Goal: Task Accomplishment & Management: Manage account settings

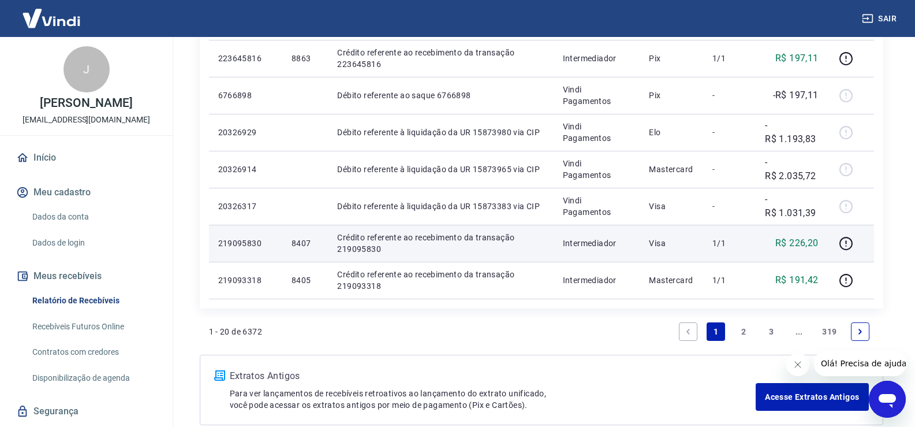
scroll to position [693, 0]
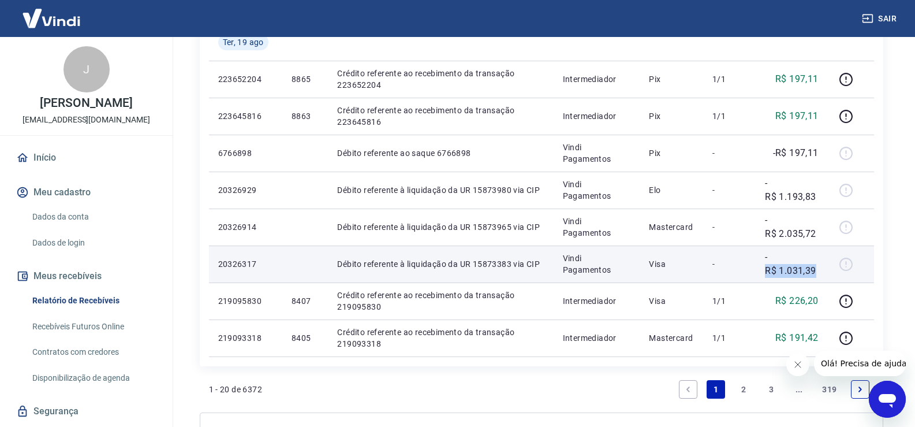
drag, startPoint x: 762, startPoint y: 270, endPoint x: 818, endPoint y: 268, distance: 56.0
click at [818, 268] on td "-R$ 1.031,39" at bounding box center [792, 263] width 72 height 37
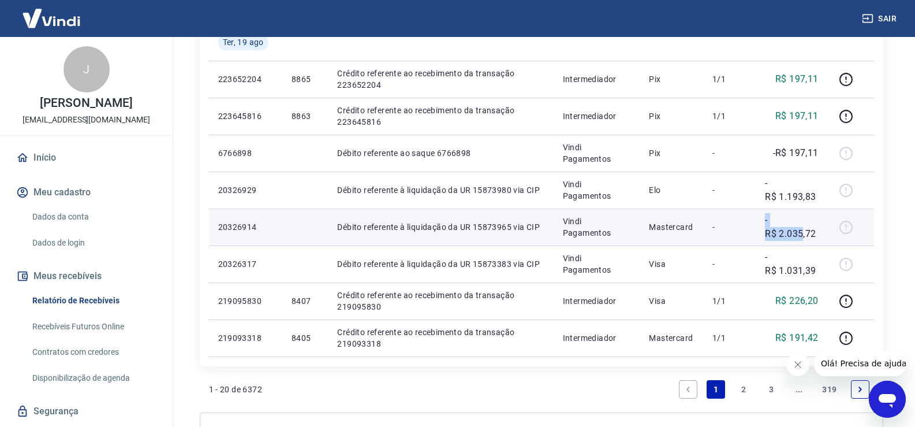
drag, startPoint x: 756, startPoint y: 234, endPoint x: 803, endPoint y: 234, distance: 47.9
click at [803, 234] on tr "20326914 Débito referente à liquidação da UR 15873965 via CIP Vindi Pagamentos …" at bounding box center [541, 226] width 665 height 37
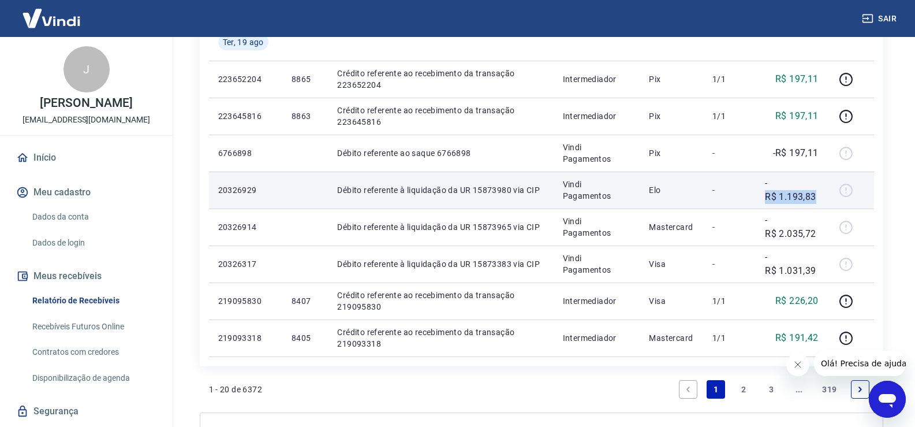
drag, startPoint x: 764, startPoint y: 193, endPoint x: 827, endPoint y: 193, distance: 62.3
click at [827, 193] on td "-R$ 1.193,83" at bounding box center [792, 189] width 72 height 37
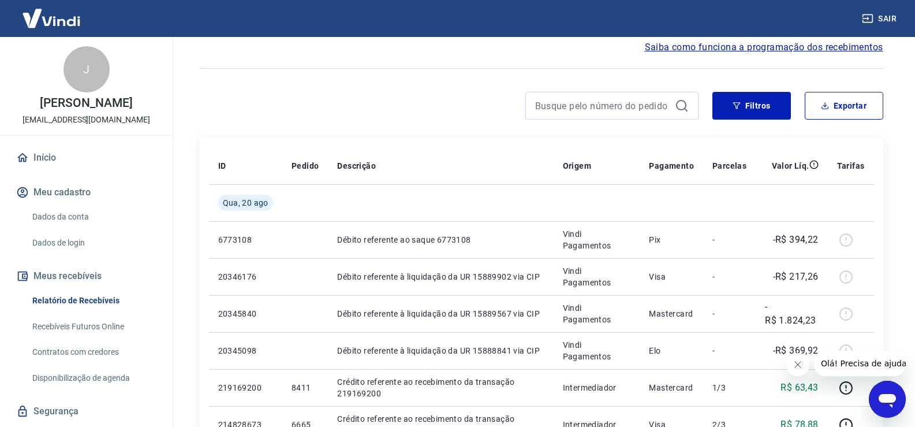
scroll to position [0, 0]
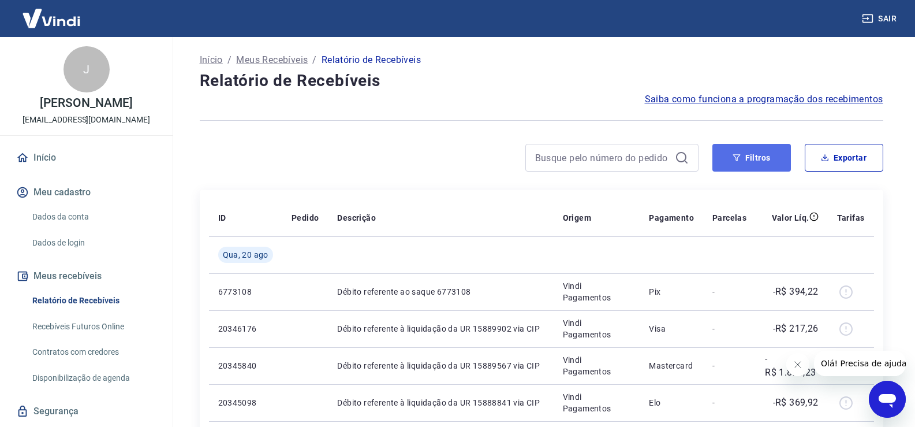
click at [747, 155] on button "Filtros" at bounding box center [751, 158] width 78 height 28
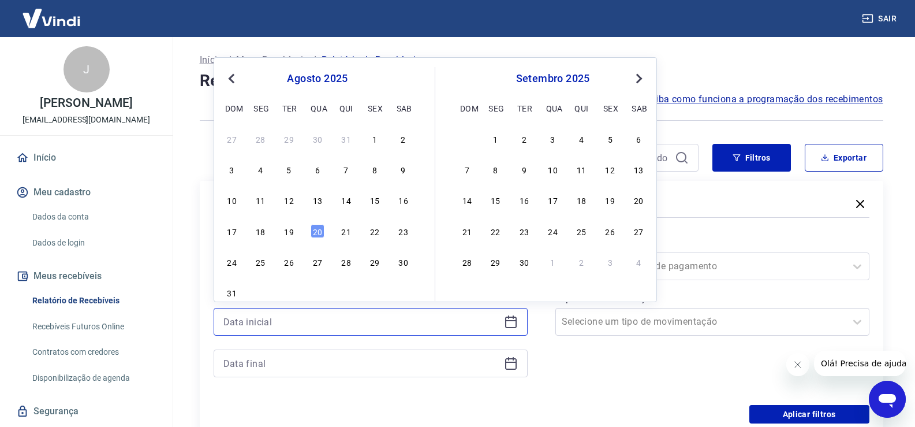
click at [254, 322] on input at bounding box center [361, 321] width 276 height 17
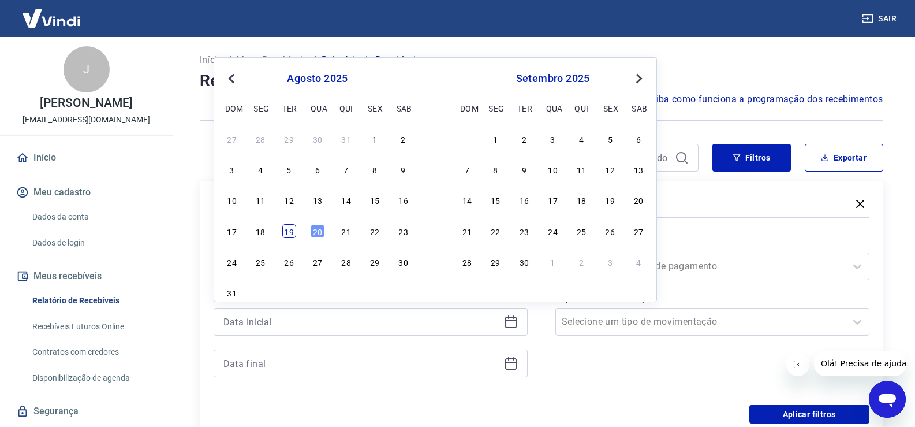
click at [285, 234] on div "19" at bounding box center [289, 231] width 14 height 14
type input "19/08/2025"
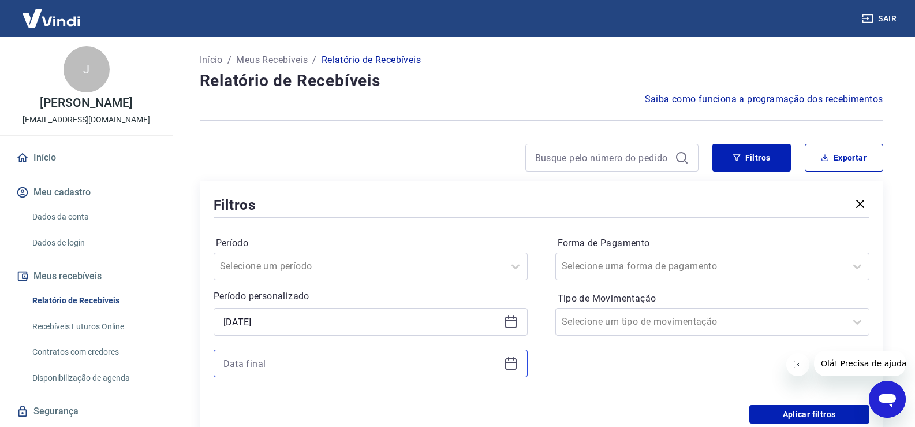
click at [241, 367] on input at bounding box center [361, 362] width 276 height 17
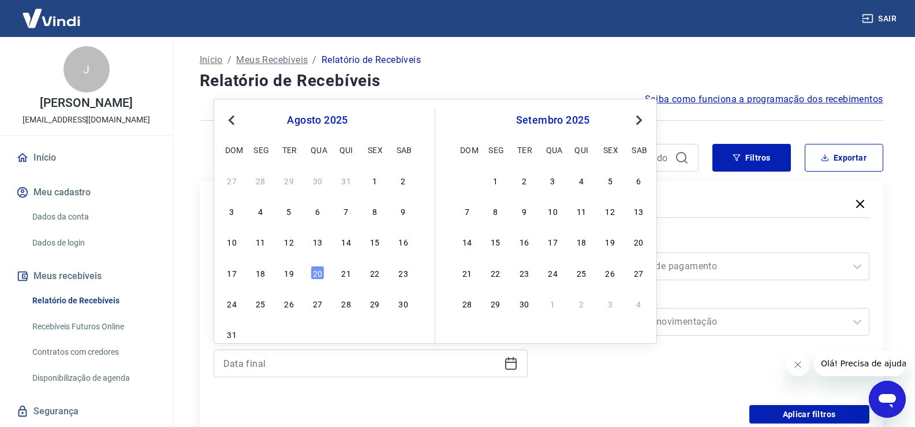
drag, startPoint x: 286, startPoint y: 275, endPoint x: 375, endPoint y: 399, distance: 152.3
click at [286, 274] on div "19" at bounding box center [289, 273] width 14 height 14
type input "19/08/2025"
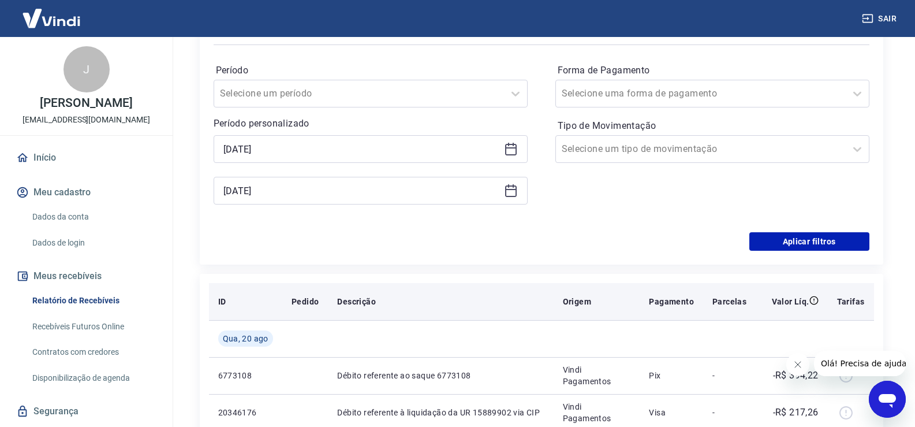
scroll to position [173, 0]
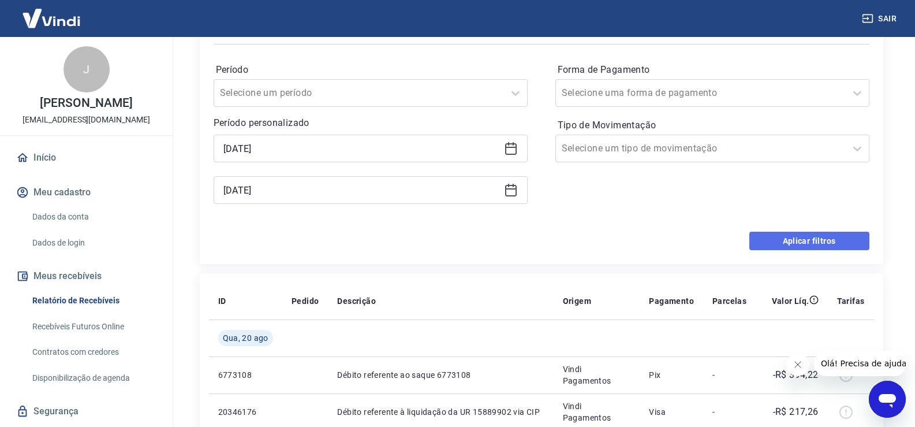
click at [799, 245] on button "Aplicar filtros" at bounding box center [809, 240] width 120 height 18
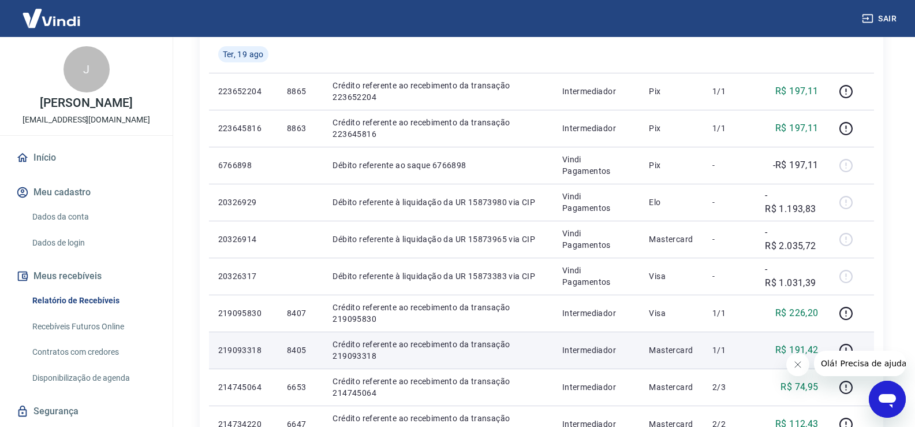
scroll to position [173, 0]
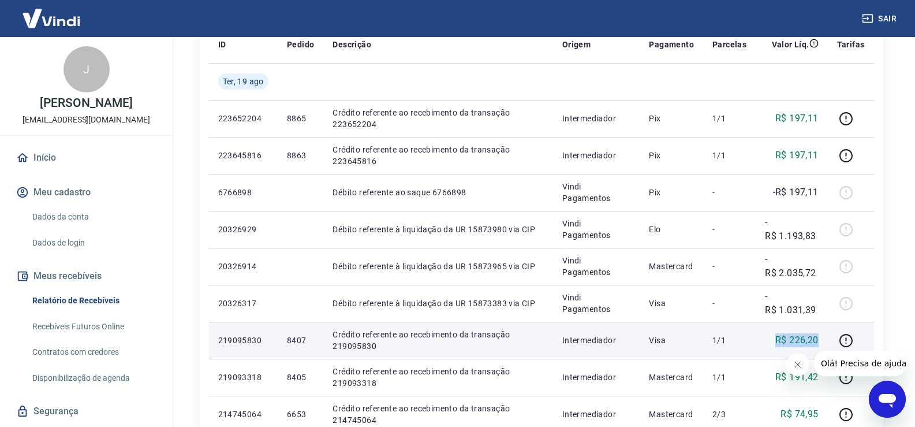
drag, startPoint x: 764, startPoint y: 345, endPoint x: 818, endPoint y: 340, distance: 55.0
click at [818, 340] on td "R$ 226,20" at bounding box center [792, 339] width 72 height 37
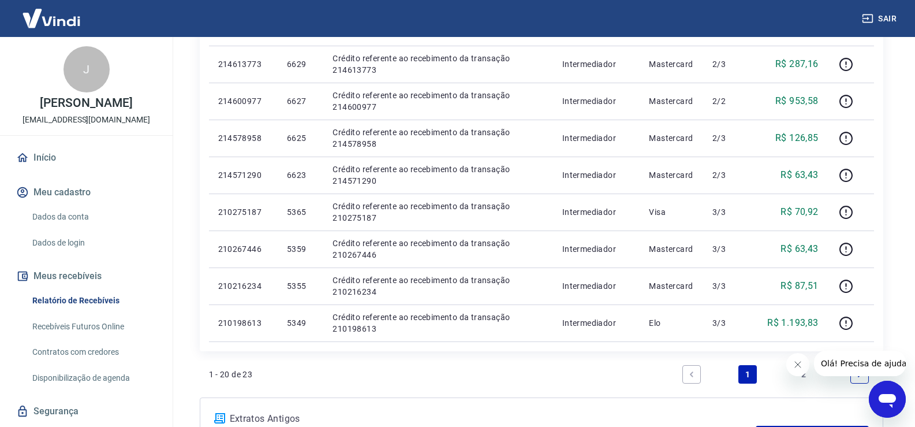
scroll to position [693, 0]
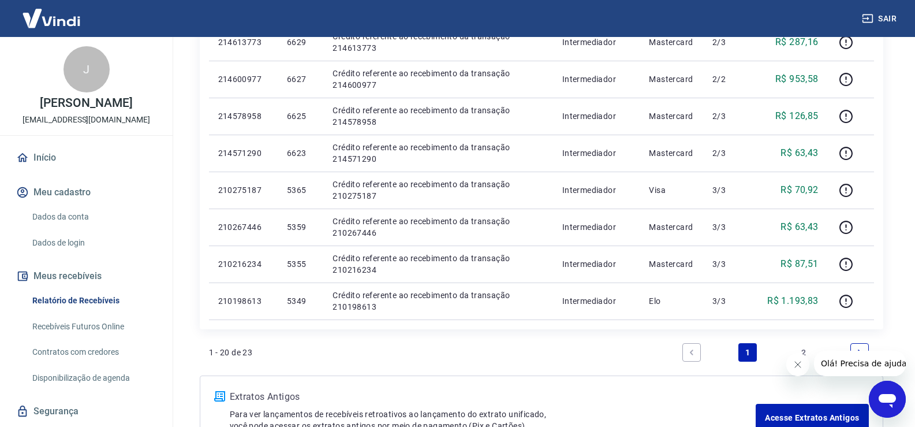
click at [804, 350] on link "2" at bounding box center [803, 352] width 18 height 18
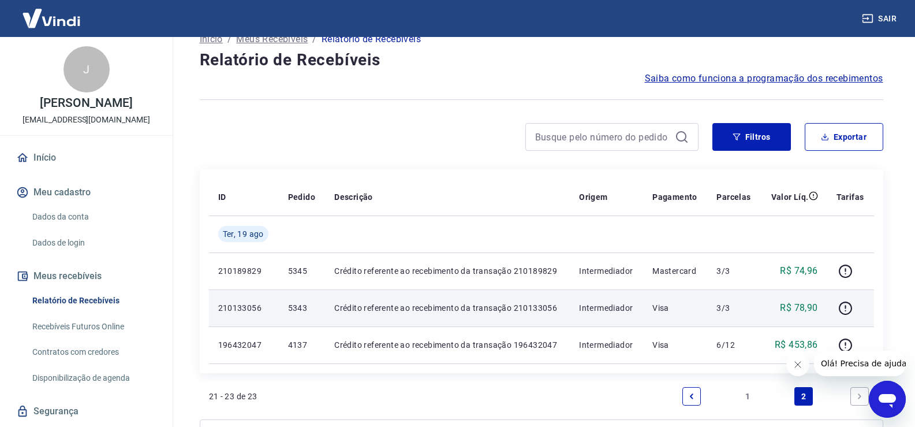
scroll to position [58, 0]
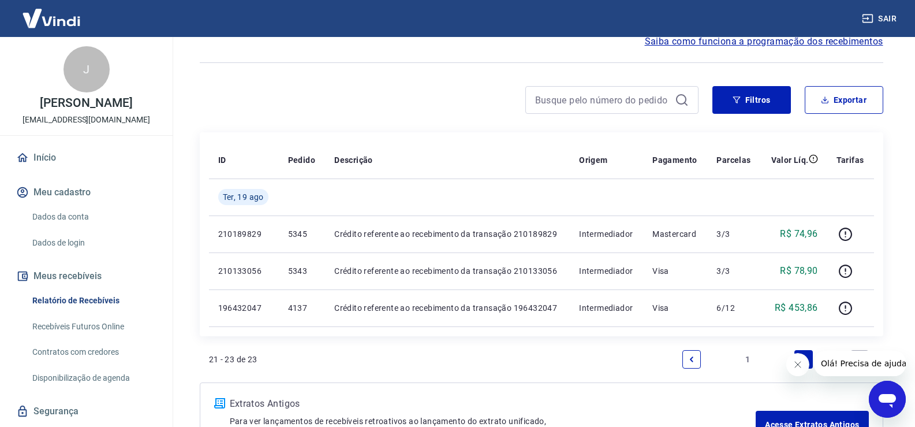
click at [745, 358] on link "1" at bounding box center [747, 359] width 18 height 18
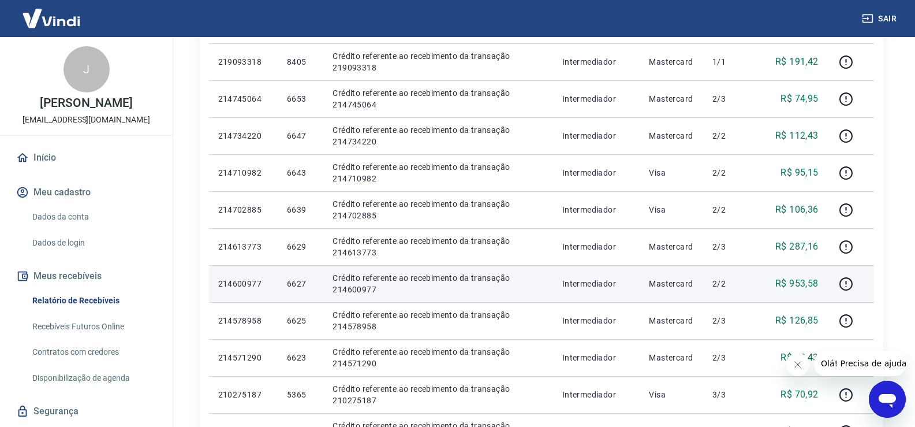
scroll to position [487, 0]
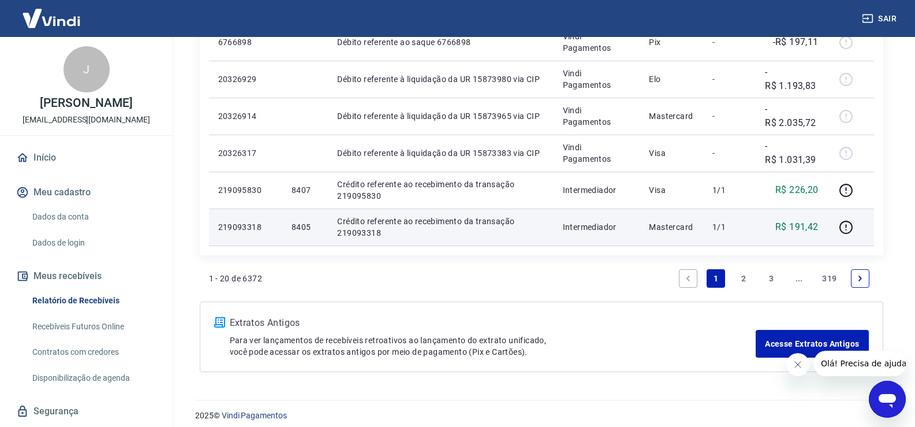
scroll to position [812, 0]
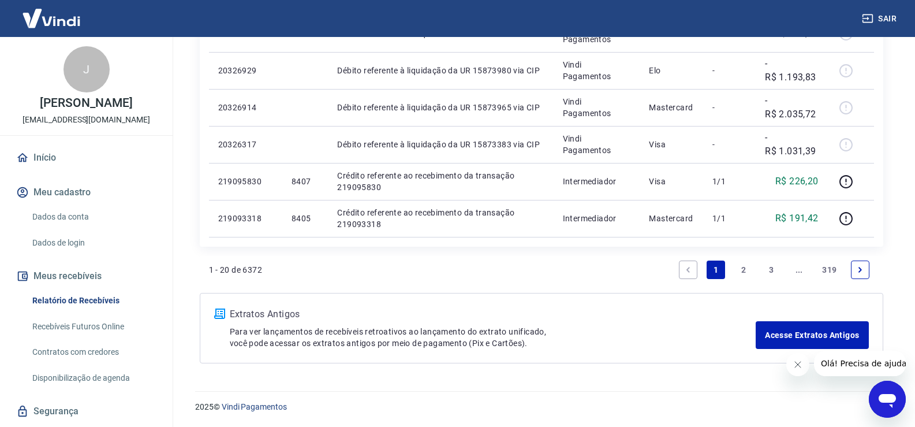
click at [744, 270] on link "2" at bounding box center [743, 269] width 18 height 18
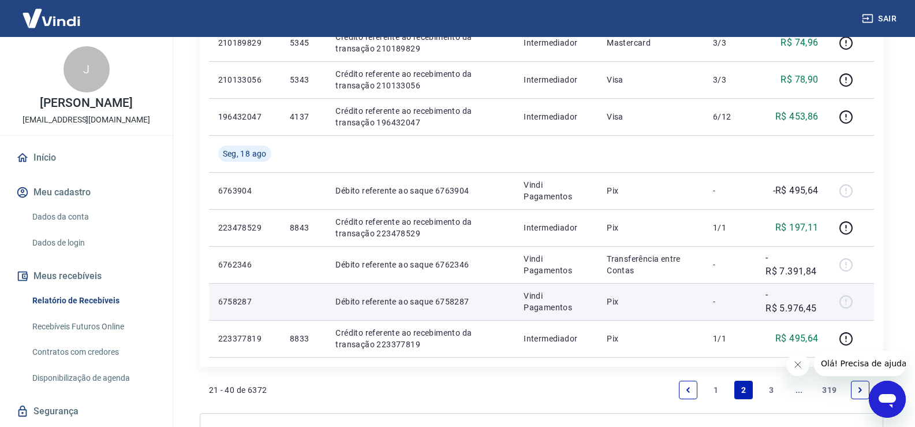
scroll to position [693, 0]
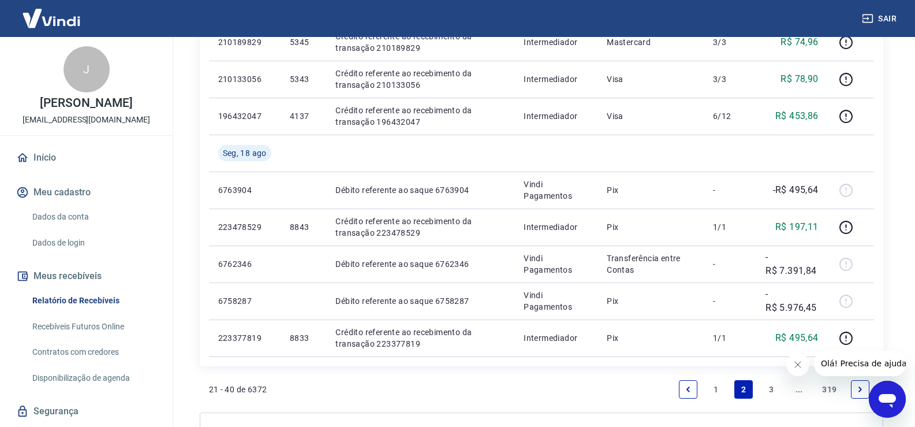
click at [715, 385] on link "1" at bounding box center [715, 389] width 18 height 18
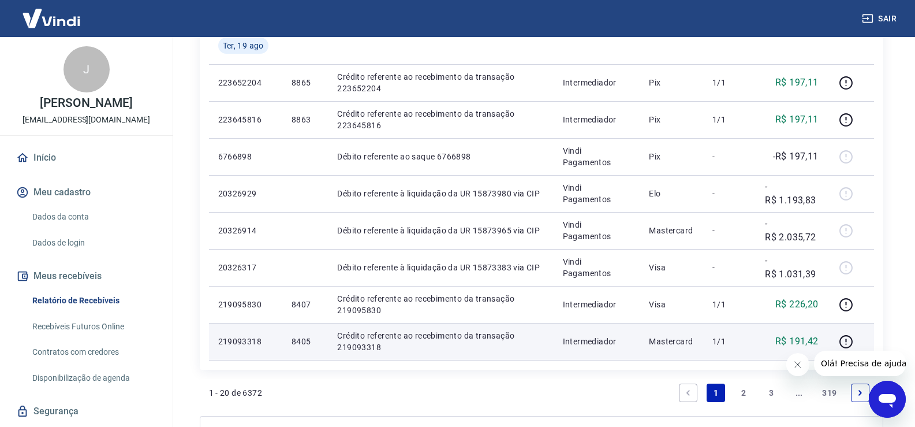
scroll to position [693, 0]
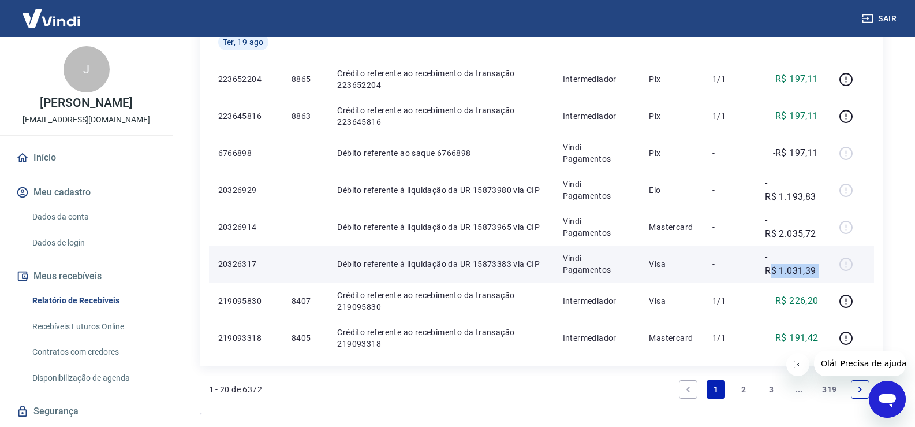
drag, startPoint x: 771, startPoint y: 269, endPoint x: 833, endPoint y: 270, distance: 62.3
click at [833, 270] on tr "20326317 Débito referente à liquidação da UR 15873383 via CIP Vindi Pagamentos …" at bounding box center [541, 263] width 665 height 37
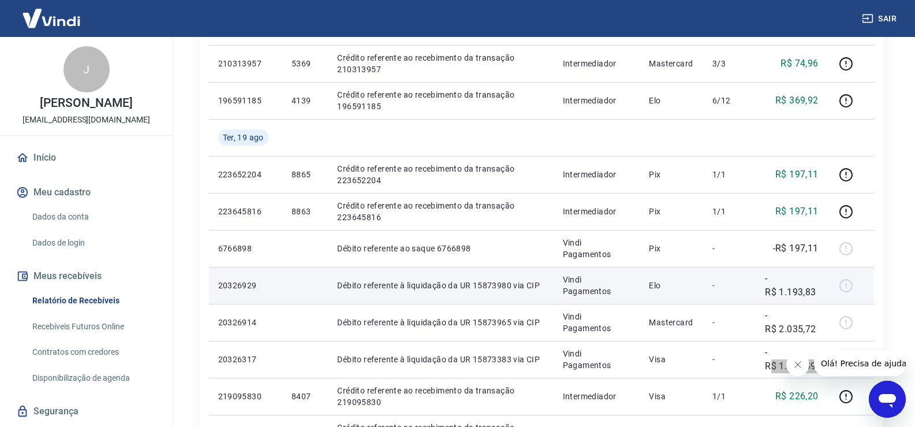
scroll to position [577, 0]
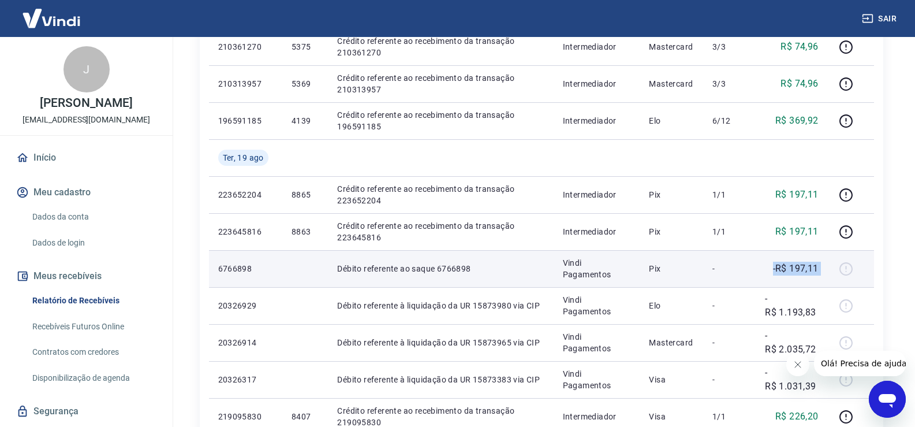
drag, startPoint x: 772, startPoint y: 268, endPoint x: 831, endPoint y: 271, distance: 59.5
click at [831, 271] on tr "6766898 Débito referente ao saque 6766898 Vindi Pagamentos Pix - -R$ 197,11" at bounding box center [541, 268] width 665 height 37
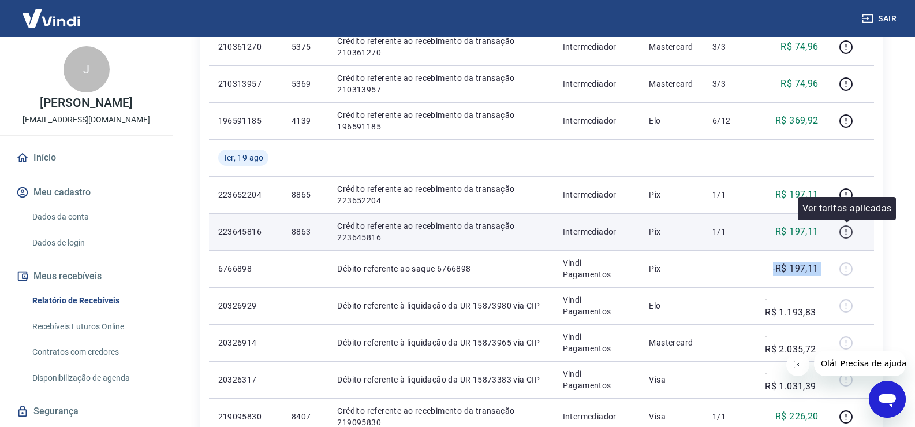
click at [847, 233] on icon "button" at bounding box center [846, 232] width 14 height 14
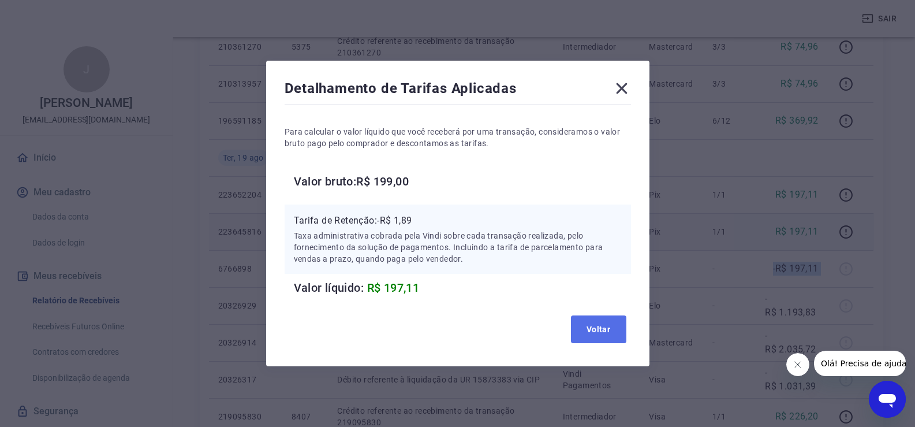
click at [589, 330] on button "Voltar" at bounding box center [598, 329] width 55 height 28
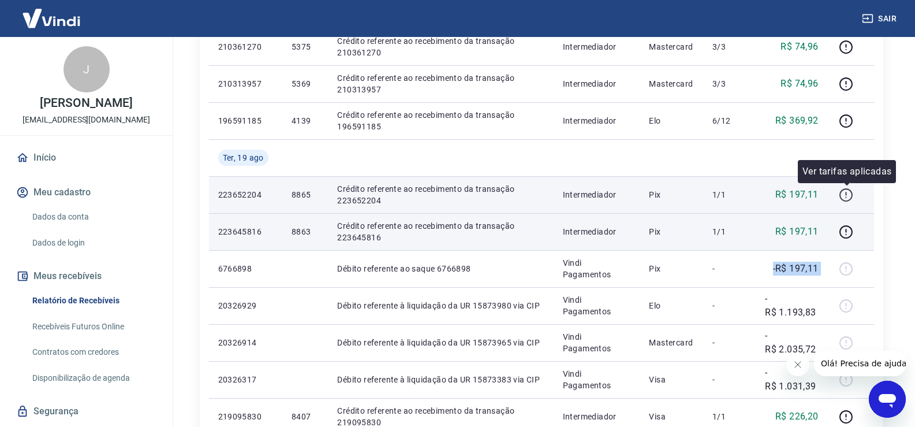
click at [847, 198] on icon "button" at bounding box center [846, 195] width 14 height 14
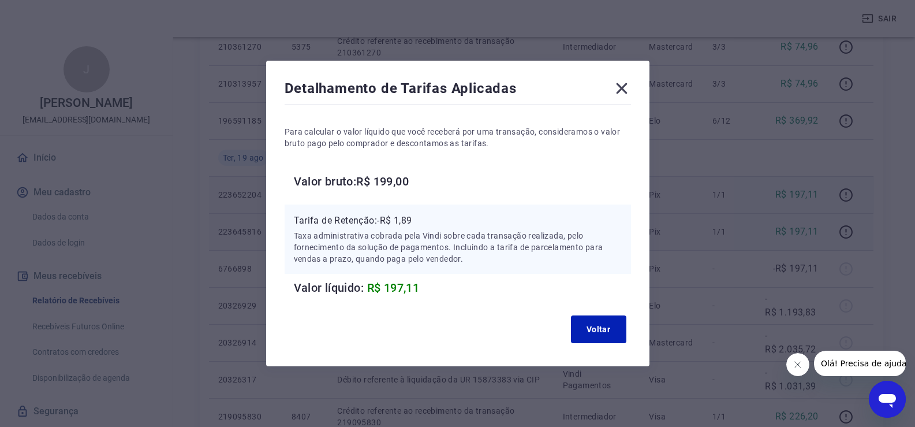
click at [621, 84] on icon at bounding box center [621, 88] width 11 height 11
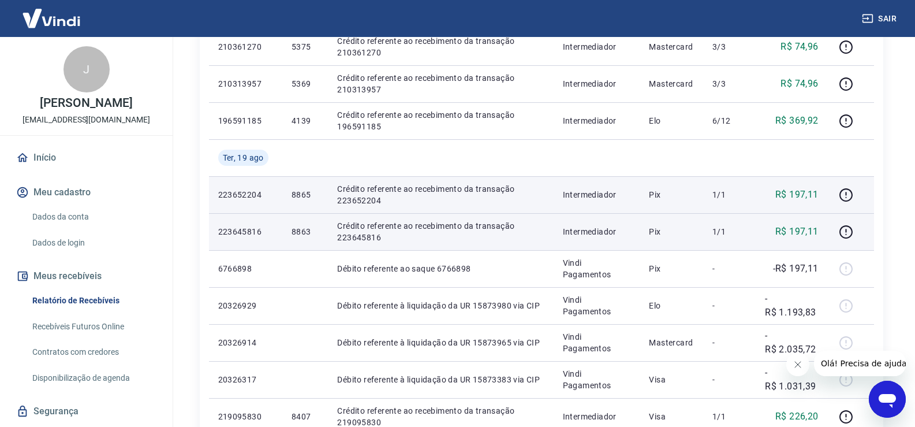
click at [296, 230] on p "8863" at bounding box center [304, 232] width 27 height 12
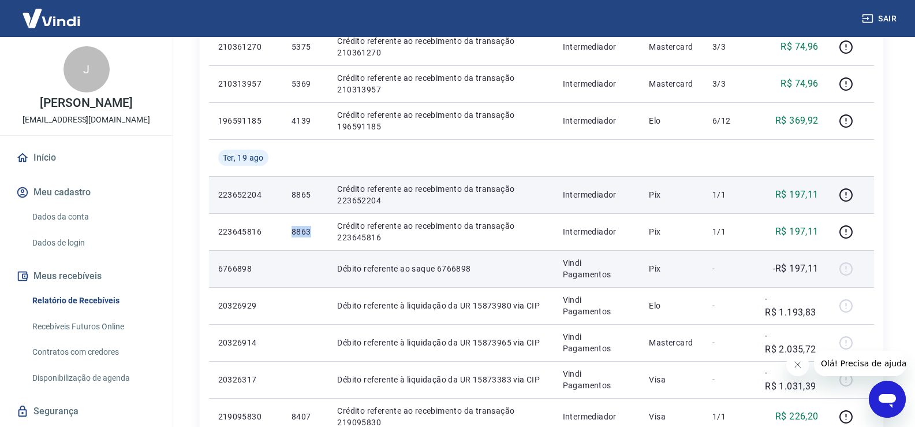
copy p "8863"
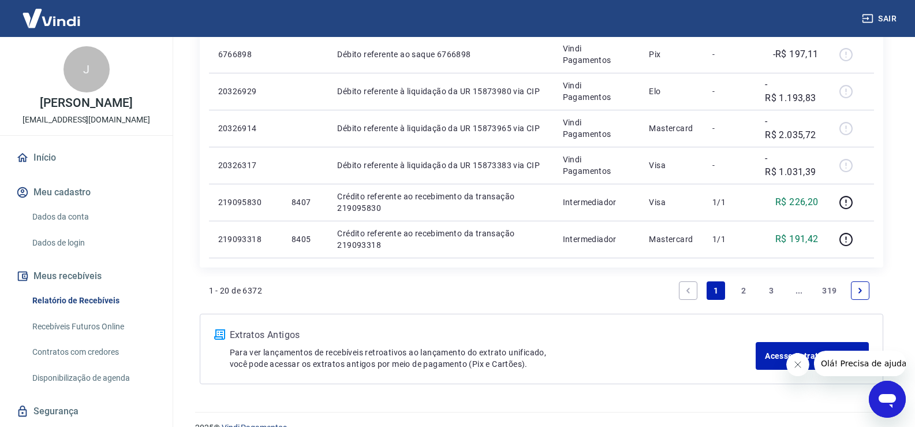
scroll to position [812, 0]
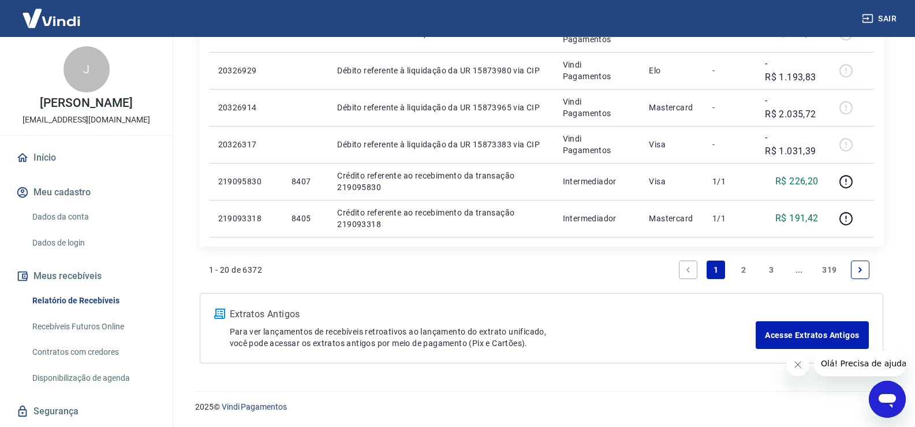
click at [745, 270] on link "2" at bounding box center [743, 269] width 18 height 18
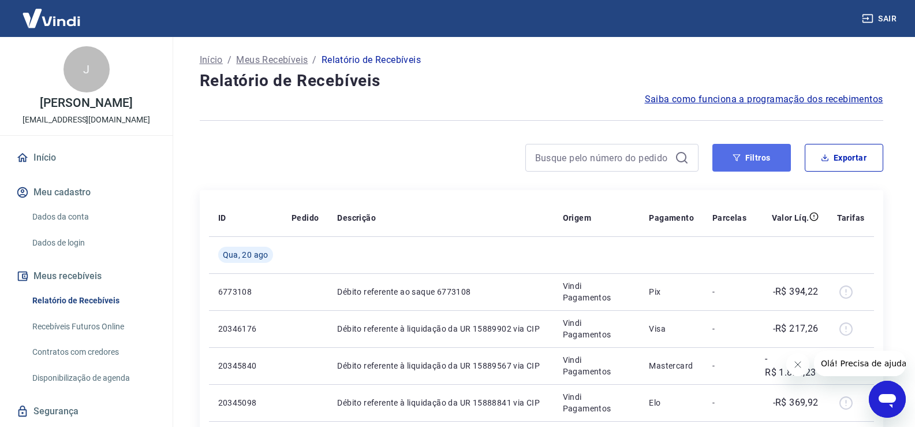
click at [760, 160] on button "Filtros" at bounding box center [751, 158] width 78 height 28
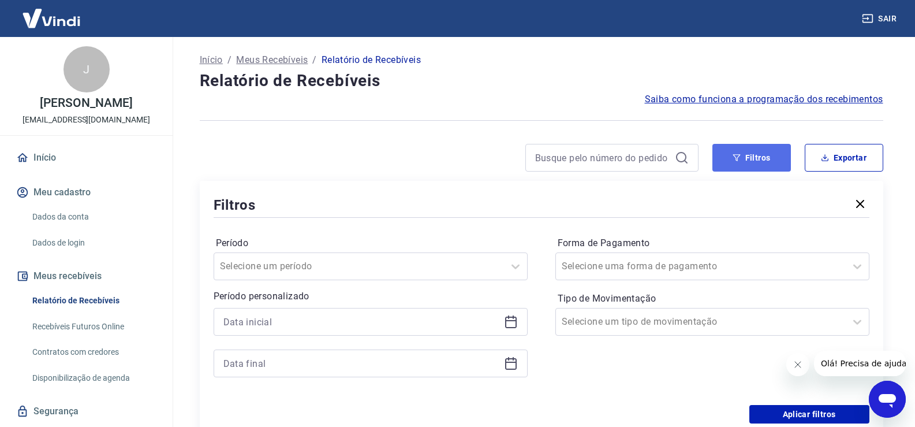
click at [733, 157] on icon "button" at bounding box center [736, 158] width 8 height 8
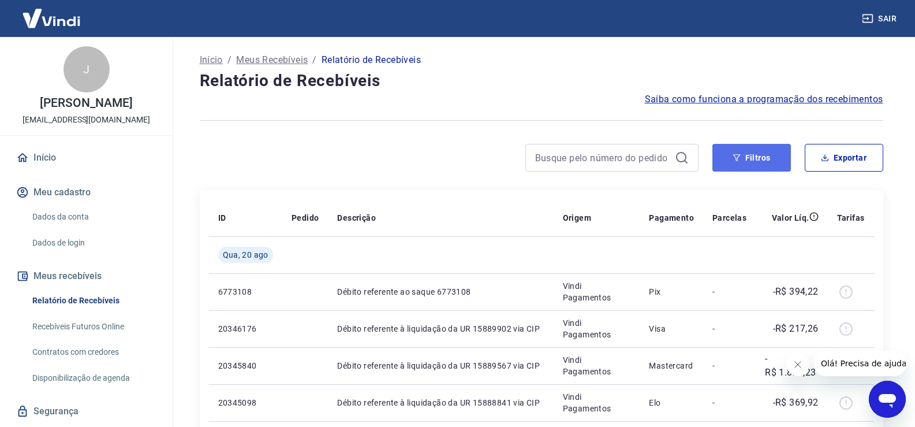
click at [749, 160] on button "Filtros" at bounding box center [751, 158] width 78 height 28
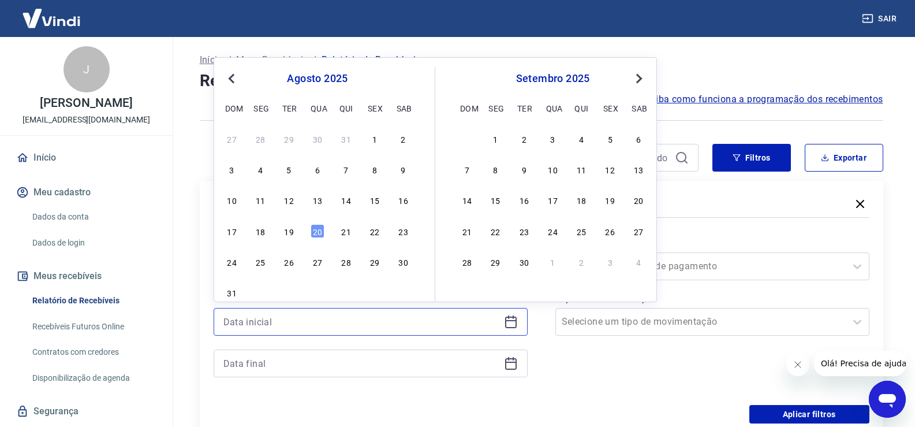
click at [312, 319] on input at bounding box center [361, 321] width 276 height 17
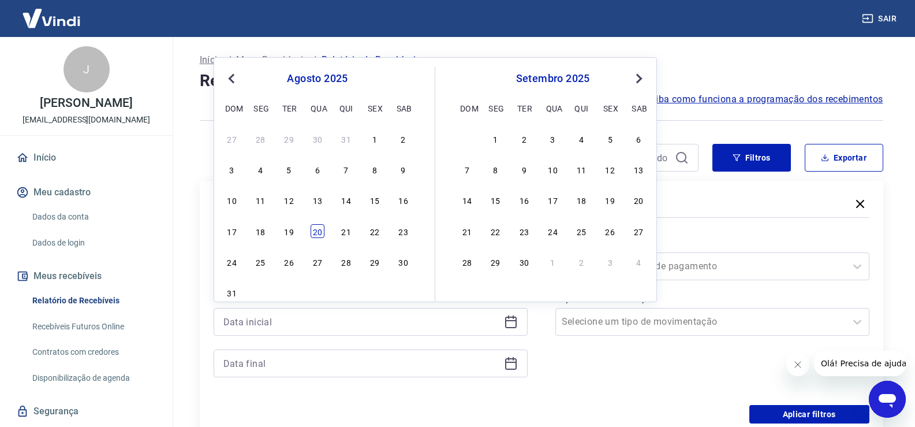
click at [316, 237] on div "20" at bounding box center [318, 231] width 14 height 14
type input "[DATE]"
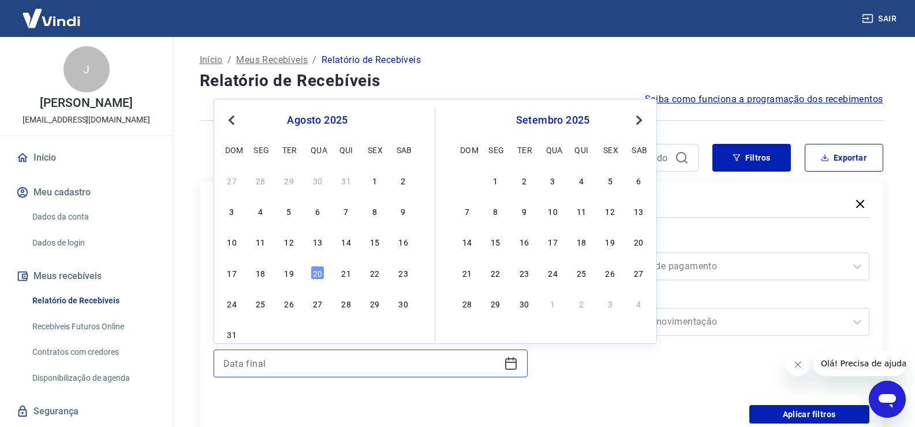
click at [370, 361] on input at bounding box center [361, 362] width 276 height 17
click at [320, 275] on div "20" at bounding box center [318, 273] width 14 height 14
type input "[DATE]"
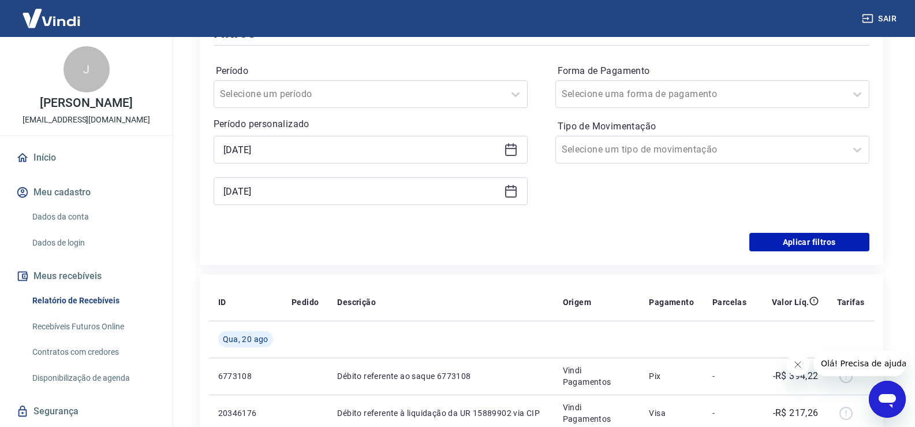
scroll to position [173, 0]
click at [817, 242] on button "Aplicar filtros" at bounding box center [809, 240] width 120 height 18
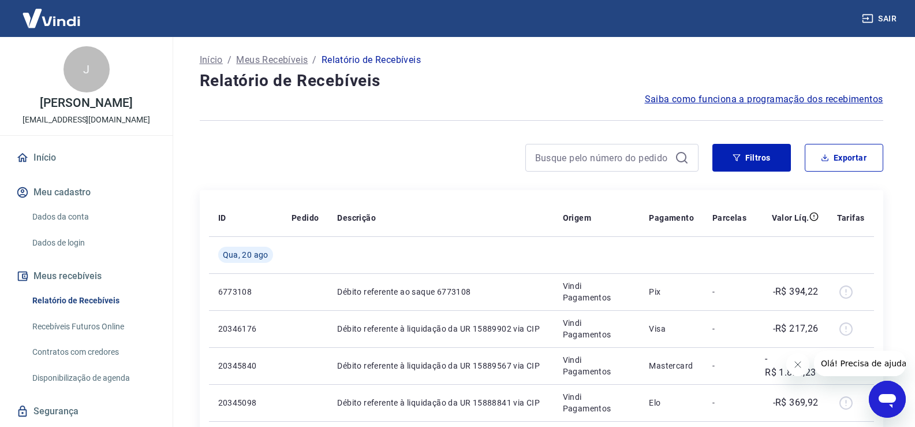
click at [750, 150] on button "Filtros" at bounding box center [751, 158] width 78 height 28
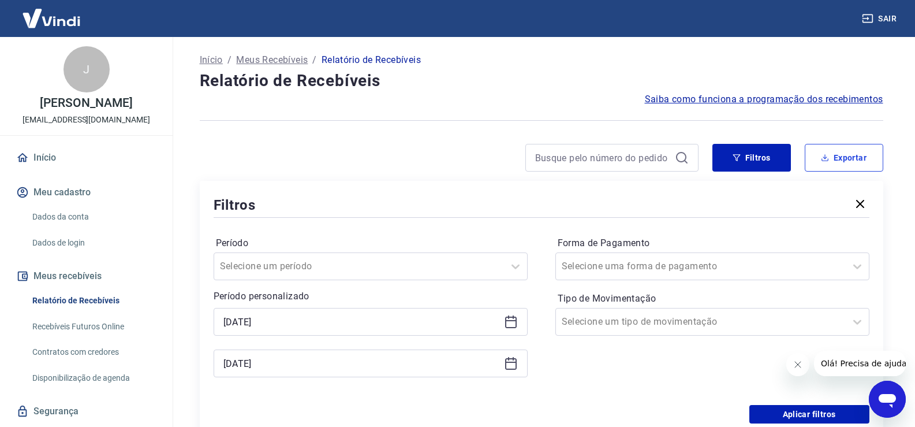
click at [845, 160] on button "Exportar" at bounding box center [844, 158] width 78 height 28
type input "[DATE]"
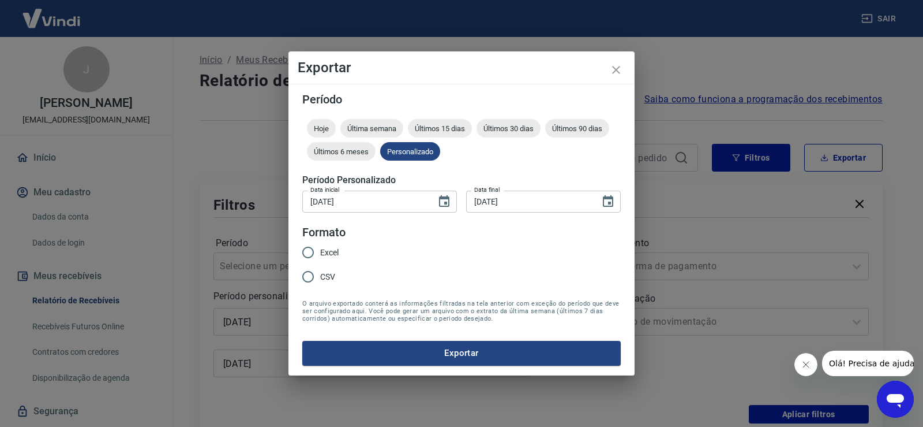
click at [330, 250] on span "Excel" at bounding box center [329, 252] width 18 height 12
click at [320, 250] on input "Excel" at bounding box center [308, 252] width 24 height 24
radio input "true"
click at [463, 352] on button "Exportar" at bounding box center [461, 353] width 319 height 24
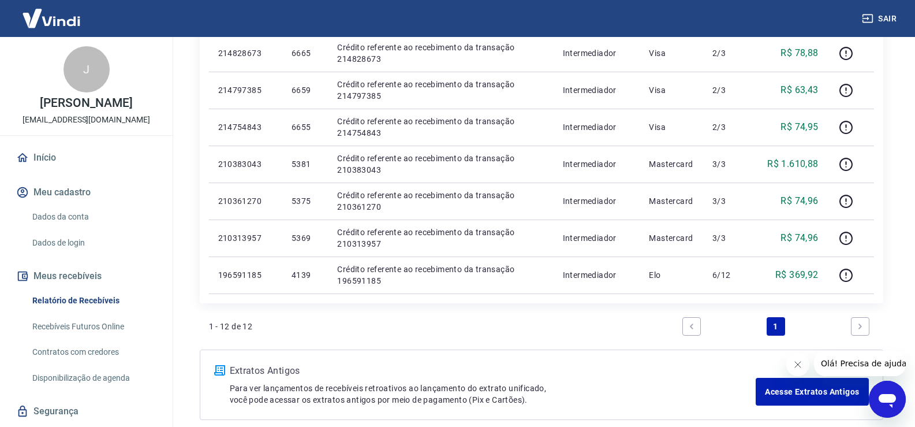
scroll to position [693, 0]
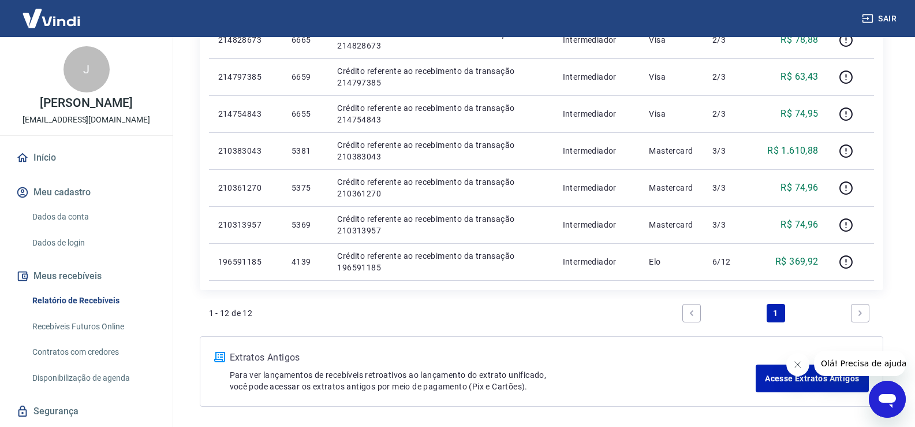
click at [587, 313] on div "1 - 12 de 12 1" at bounding box center [541, 313] width 665 height 28
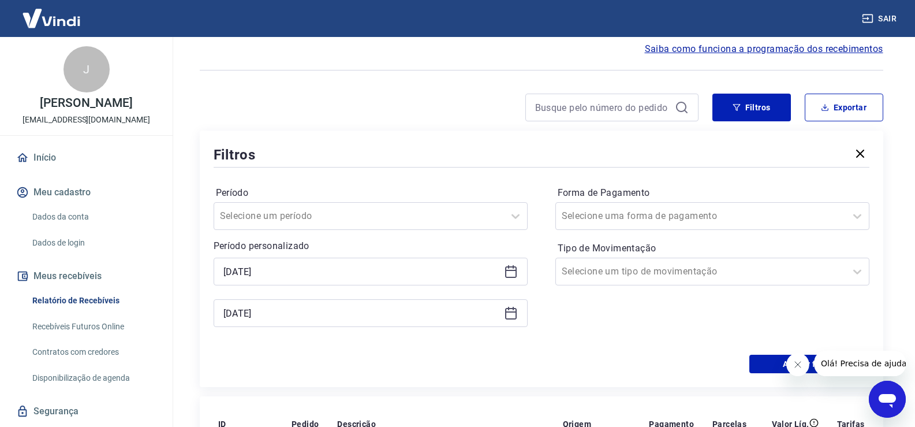
scroll to position [0, 0]
